Goal: Navigation & Orientation: Find specific page/section

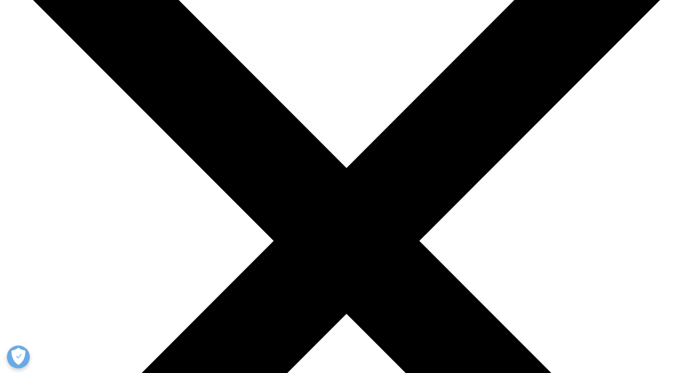
scroll to position [117, 0]
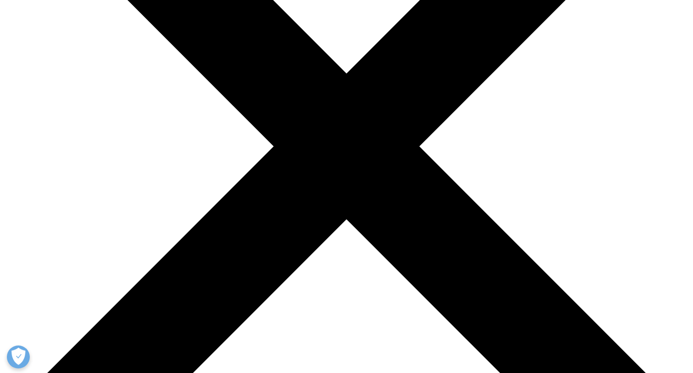
scroll to position [215, 0]
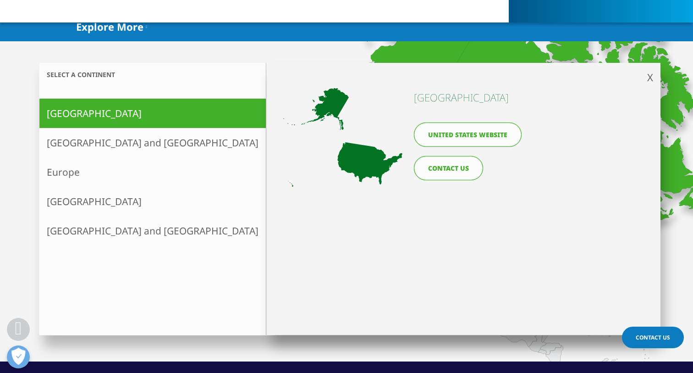
click at [459, 137] on link "United States website" at bounding box center [468, 134] width 108 height 24
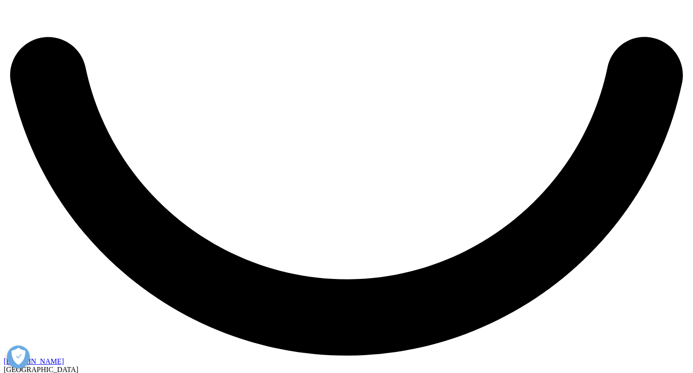
scroll to position [2062, 0]
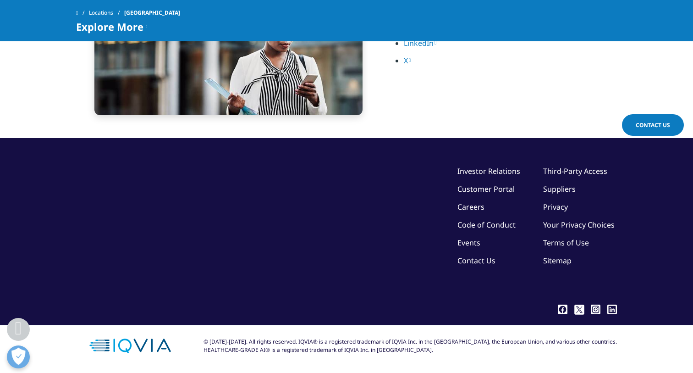
click at [543, 264] on li "Sitemap" at bounding box center [580, 260] width 74 height 11
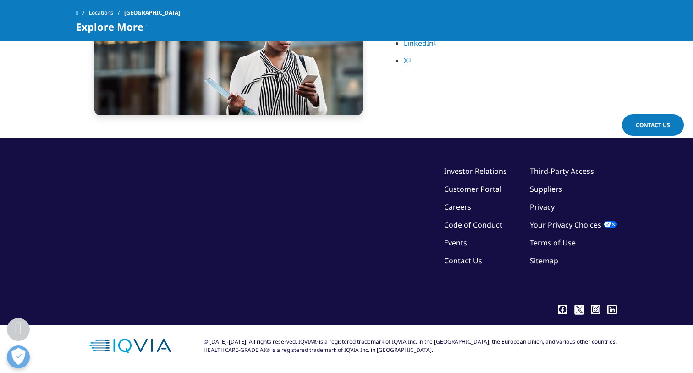
click at [548, 259] on link "Sitemap" at bounding box center [544, 260] width 28 height 10
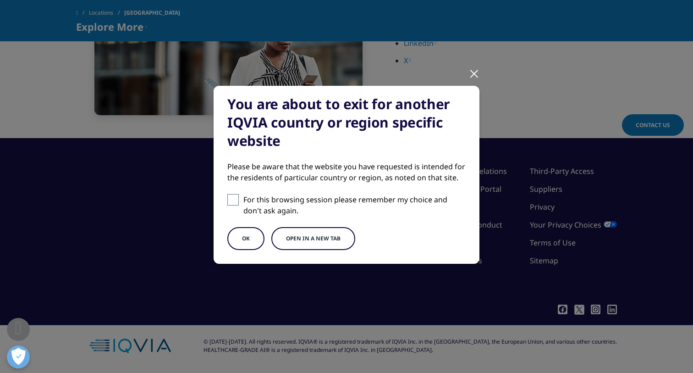
click at [302, 241] on button "Open in a new tab" at bounding box center [313, 238] width 84 height 23
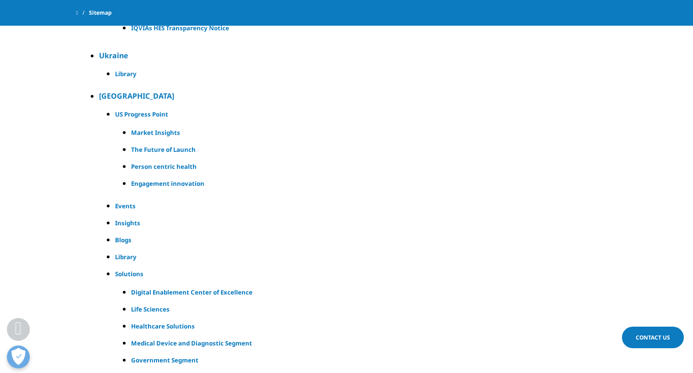
scroll to position [12191, 0]
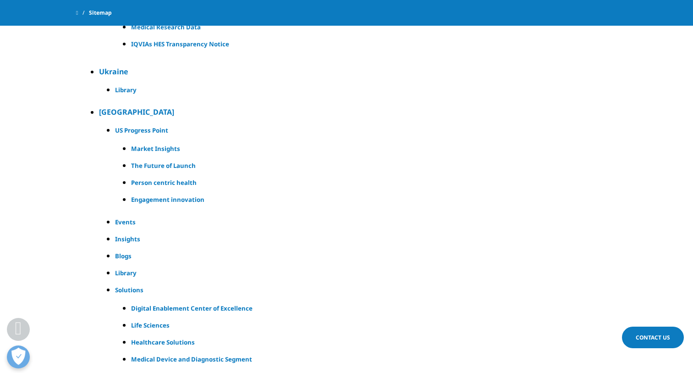
click at [139, 111] on h4 "[GEOGRAPHIC_DATA]" at bounding box center [351, 111] width 504 height 11
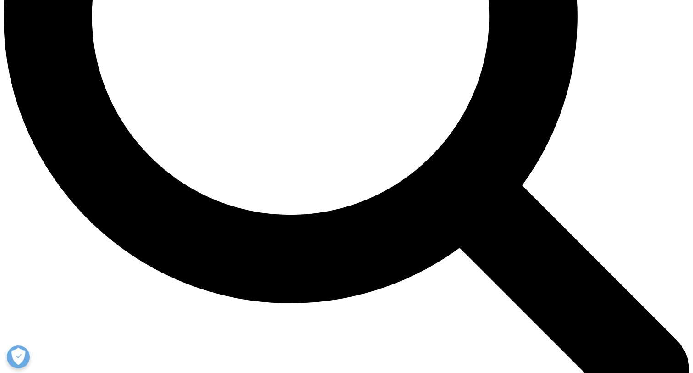
scroll to position [983, 0]
